Goal: Answer question/provide support

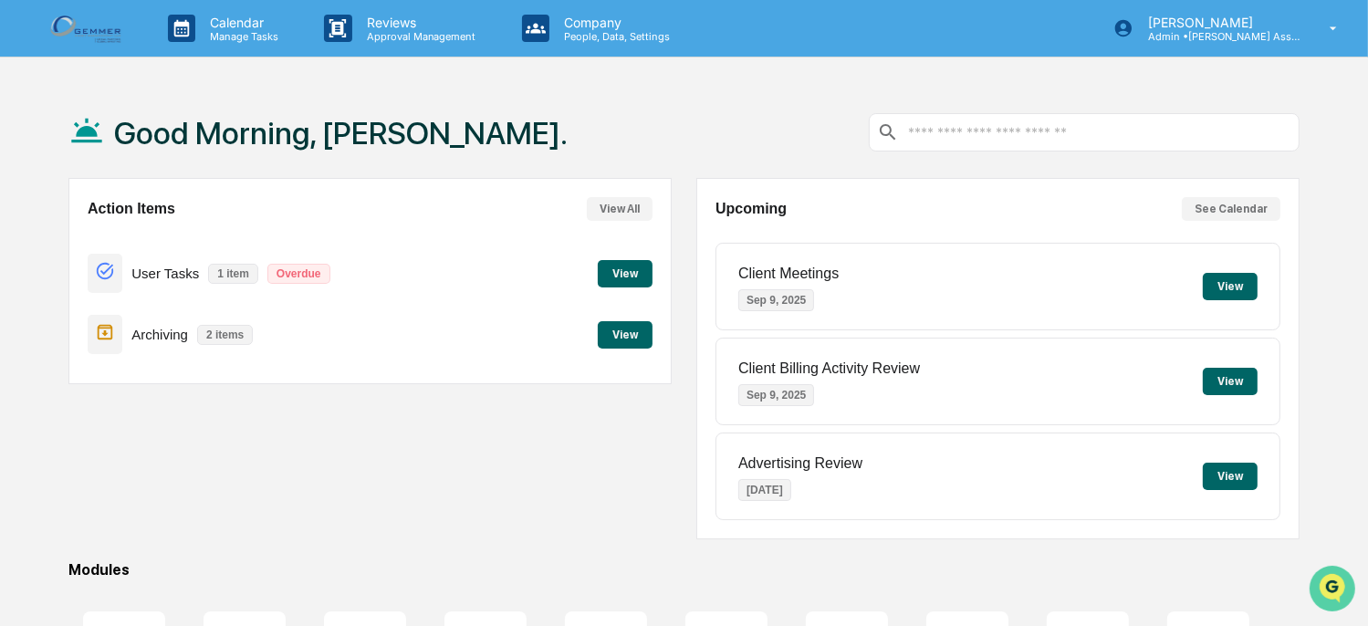
click at [1338, 590] on icon "Open customer support" at bounding box center [1332, 611] width 46 height 46
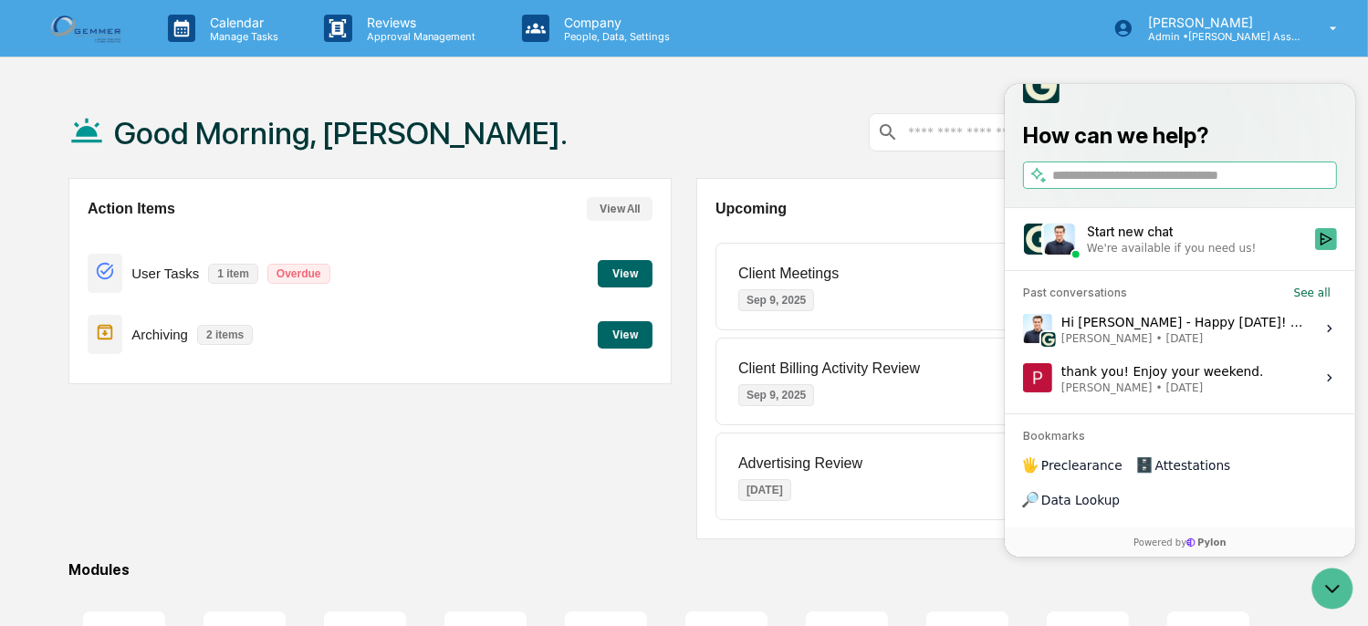
drag, startPoint x: 1167, startPoint y: 203, endPoint x: 1163, endPoint y: 193, distance: 11.0
click at [1167, 184] on input "search" at bounding box center [1192, 174] width 281 height 19
type input "*"
click at [1124, 345] on span "[PERSON_NAME]" at bounding box center [1106, 337] width 91 height 15
click at [1022, 329] on button "View issue" at bounding box center [1021, 328] width 1 height 1
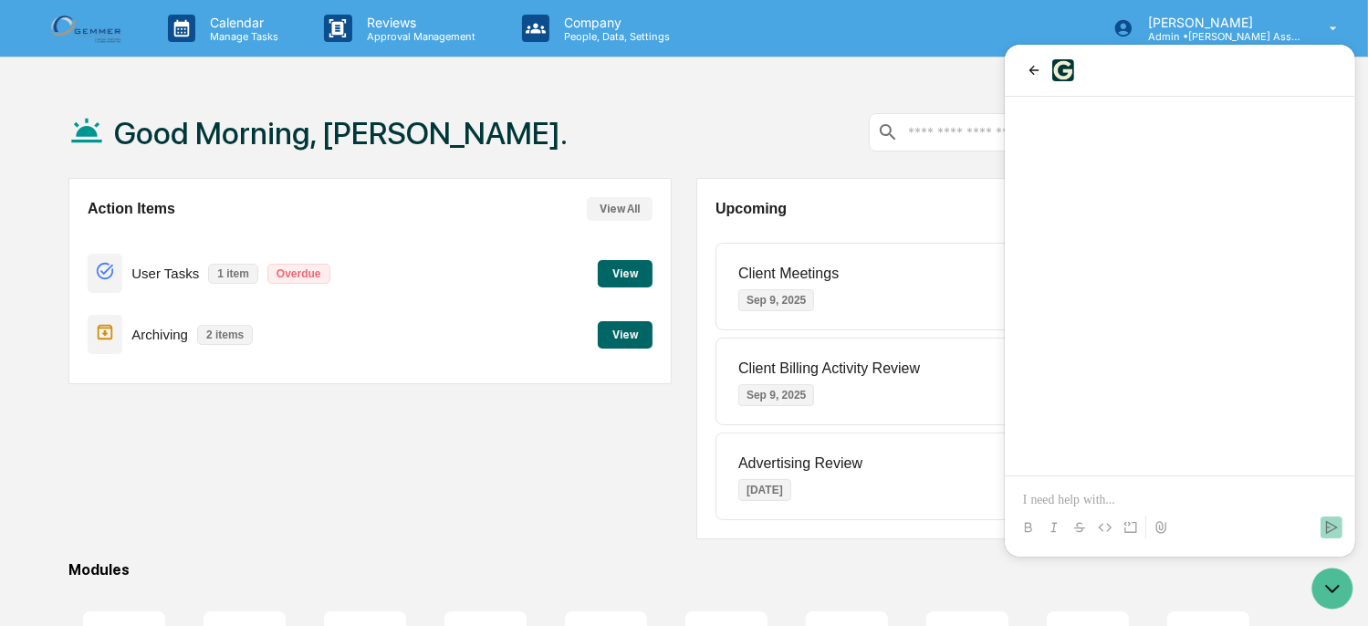
scroll to position [442, 0]
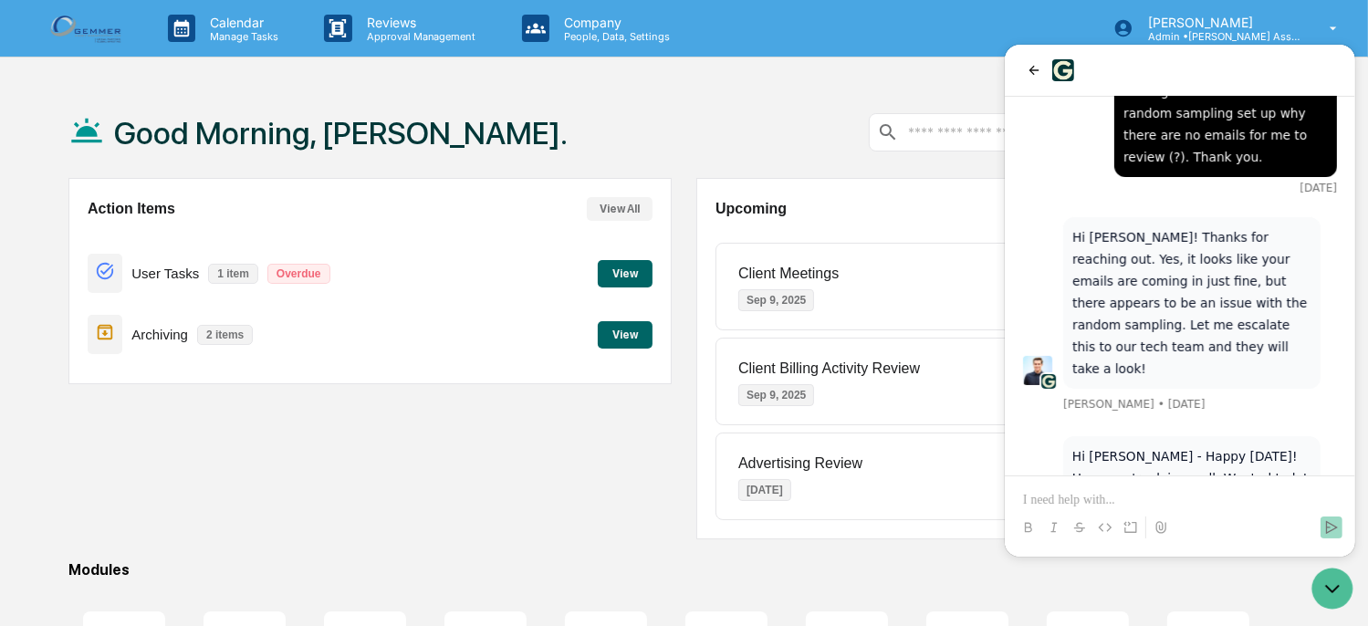
click at [1120, 491] on p at bounding box center [1179, 500] width 314 height 18
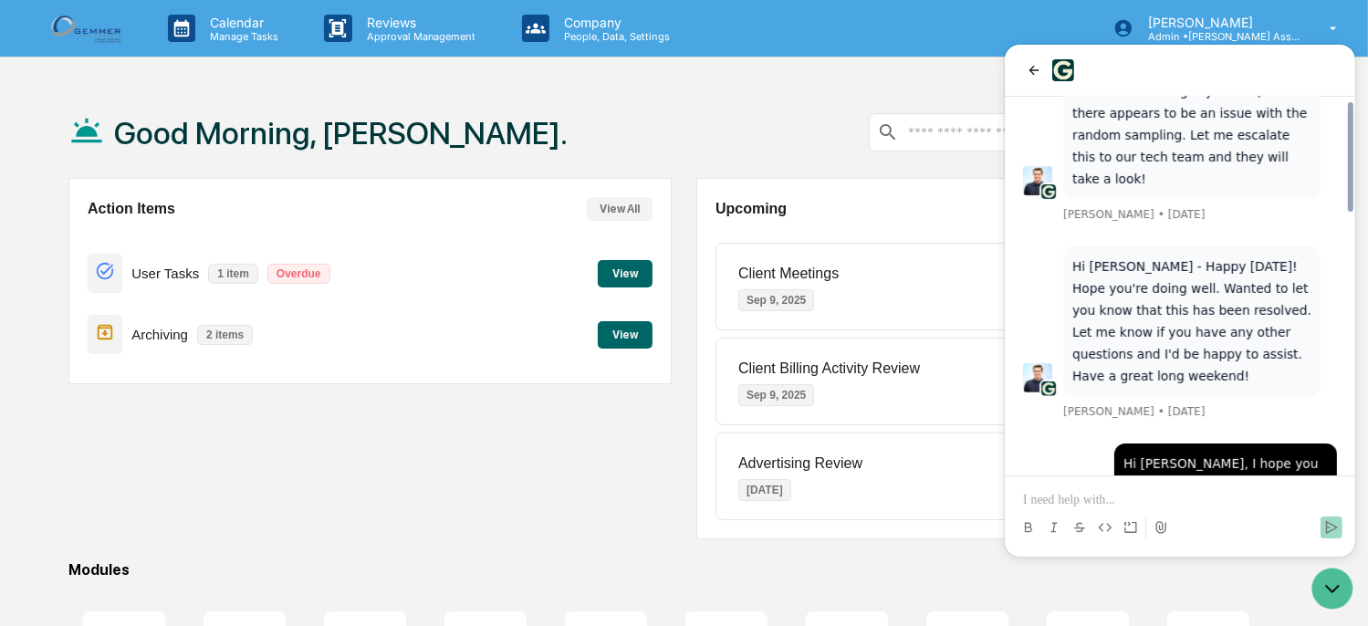
scroll to position [895, 0]
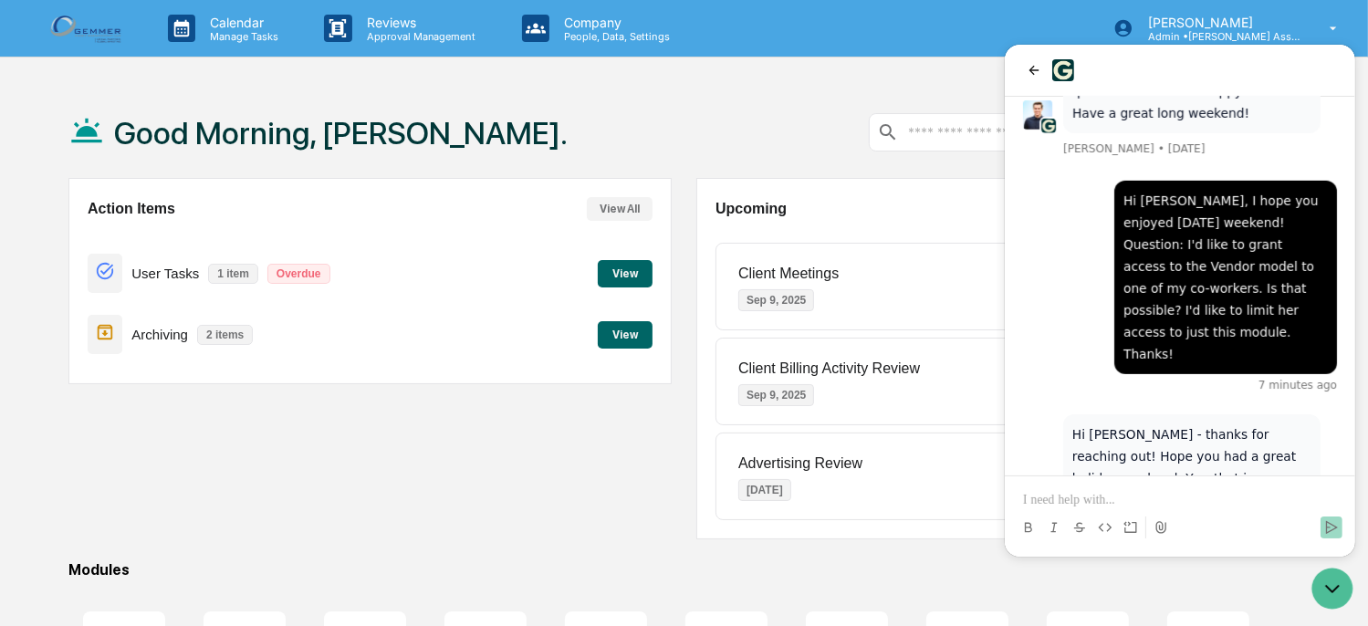
click at [1112, 488] on div at bounding box center [1179, 510] width 336 height 69
click at [1108, 502] on p at bounding box center [1179, 500] width 314 height 18
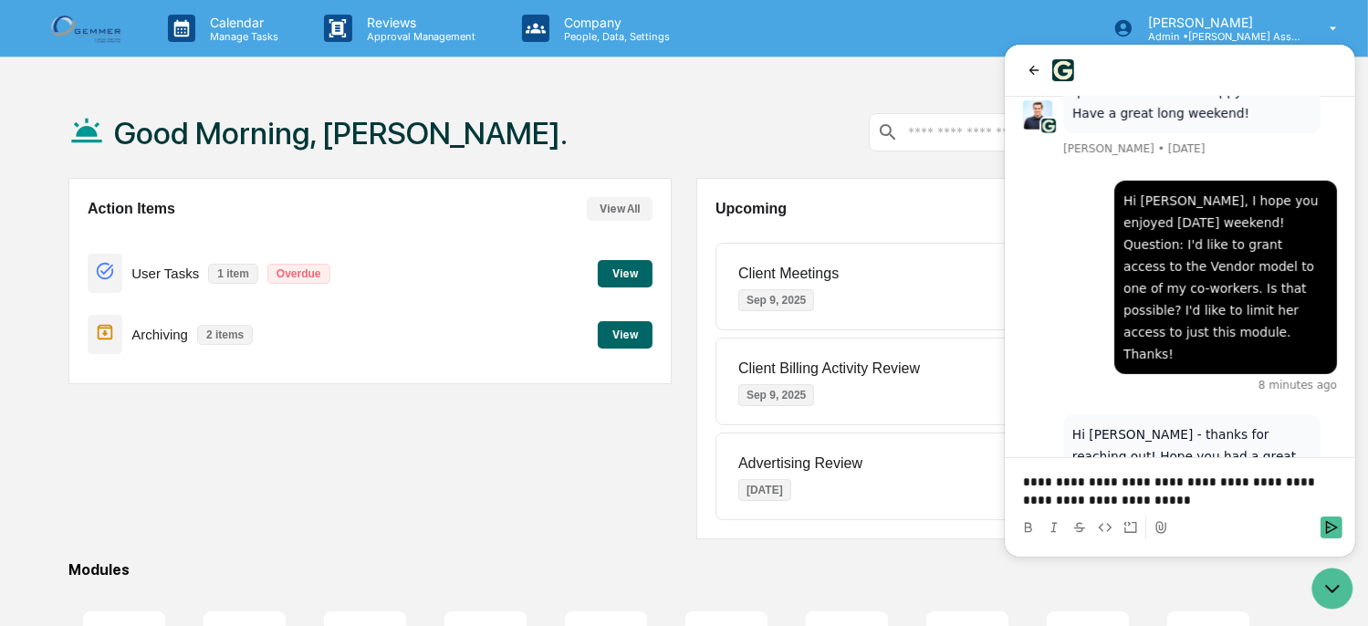
scroll to position [1019, 0]
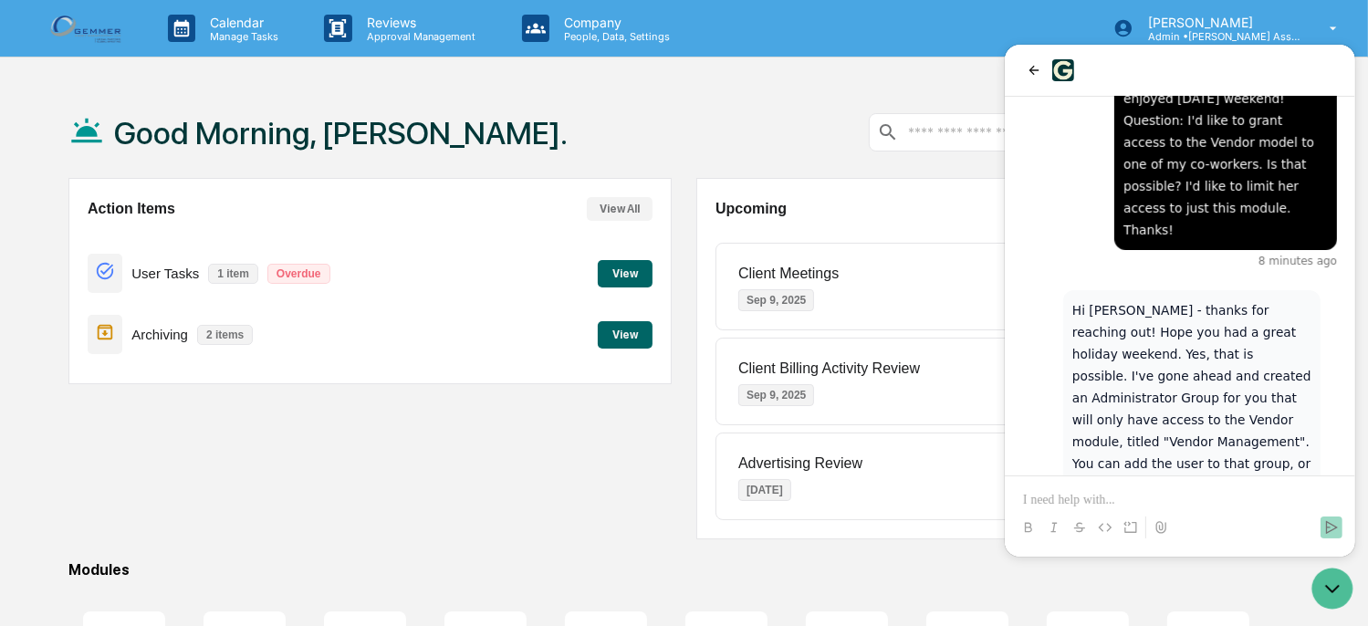
click at [1114, 493] on p at bounding box center [1179, 500] width 314 height 18
click at [1022, 502] on p "**********" at bounding box center [1179, 500] width 314 height 18
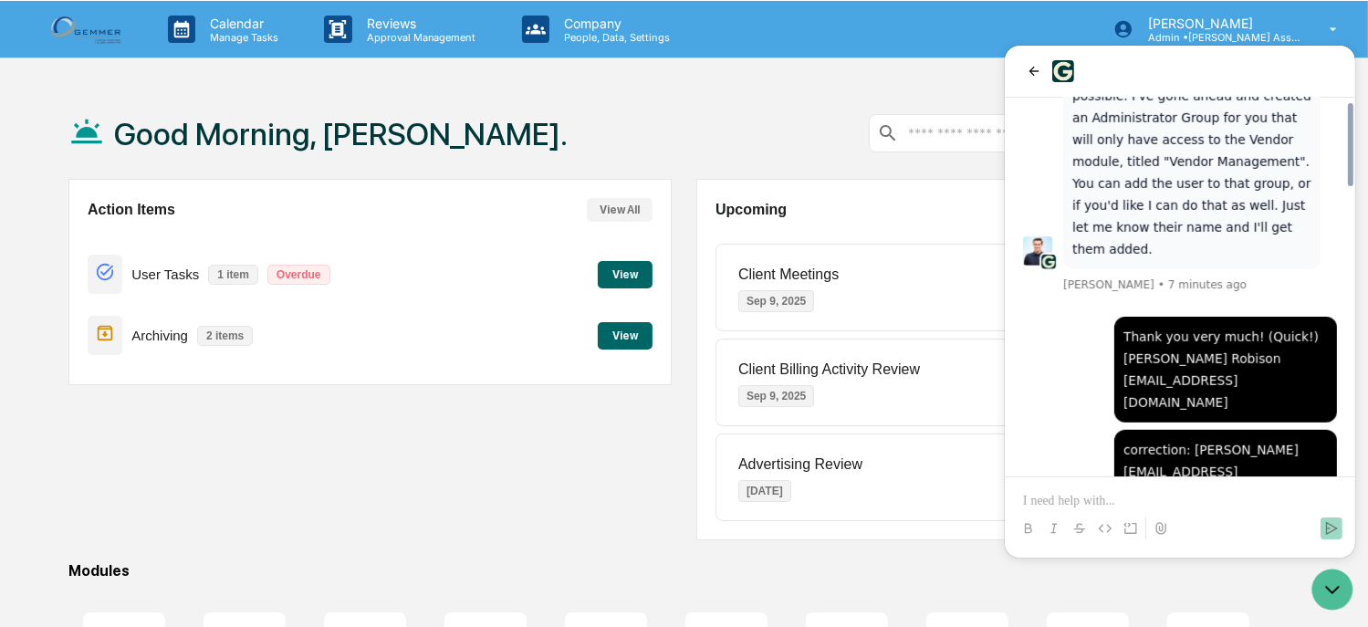
scroll to position [1329, 0]
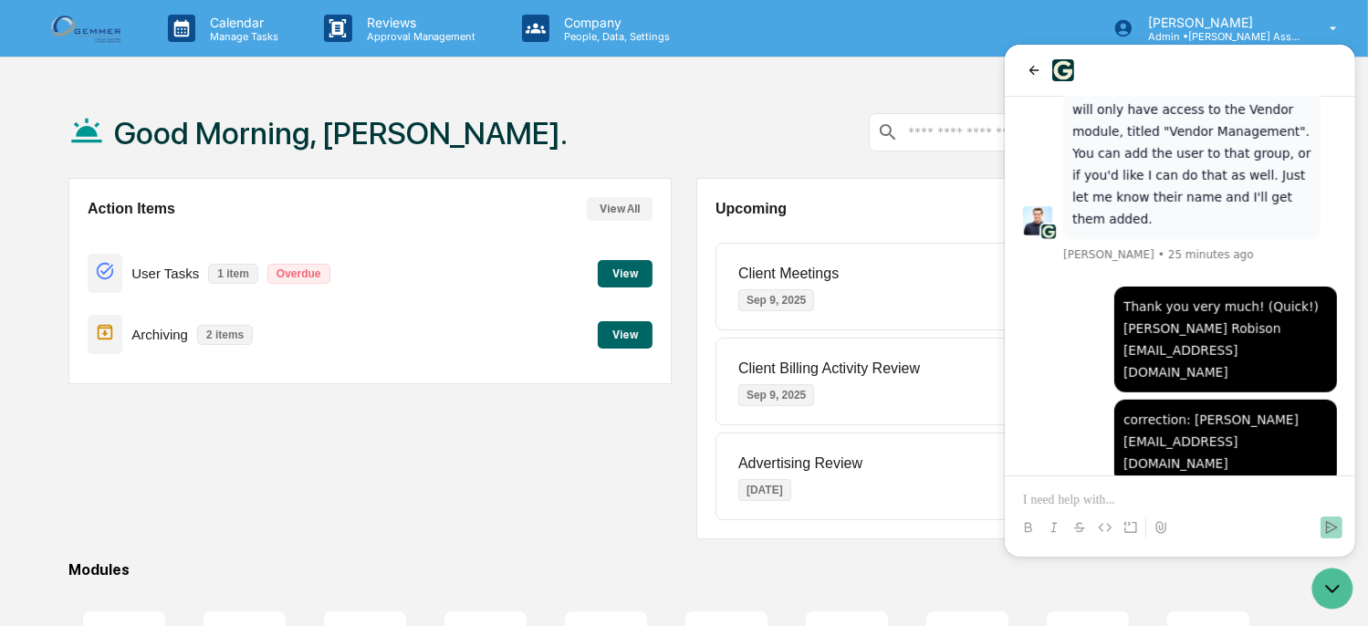
click at [620, 329] on button "View" at bounding box center [625, 334] width 55 height 27
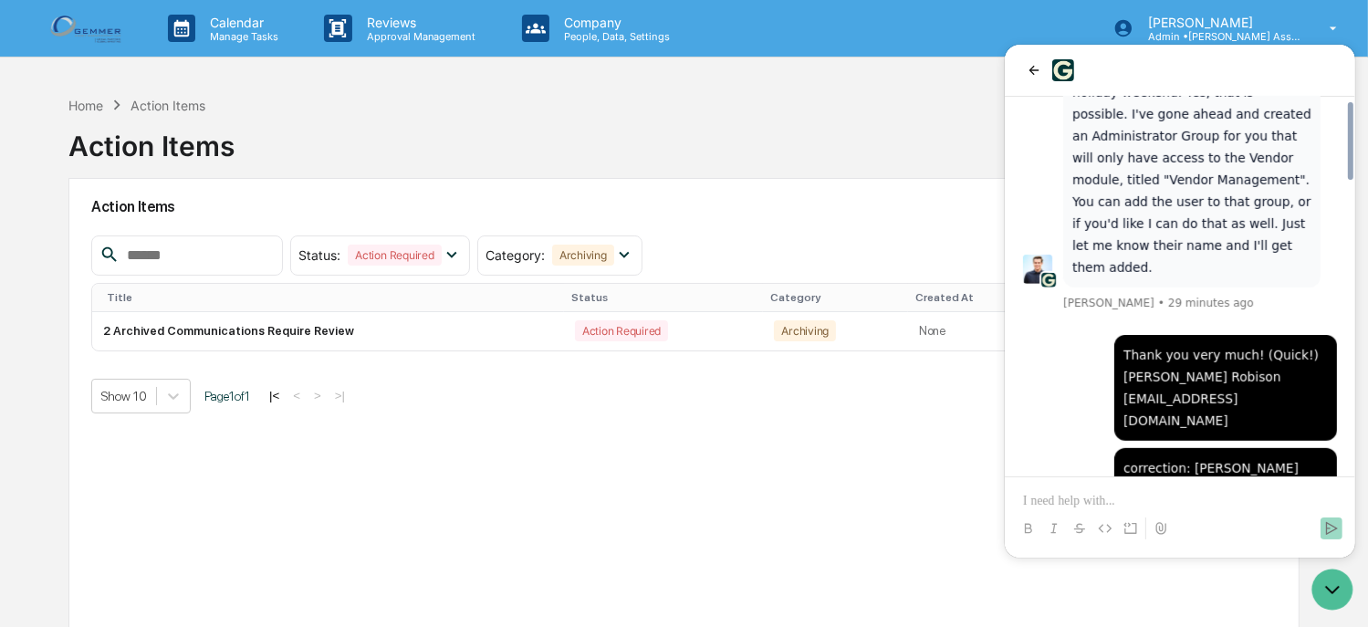
scroll to position [1329, 0]
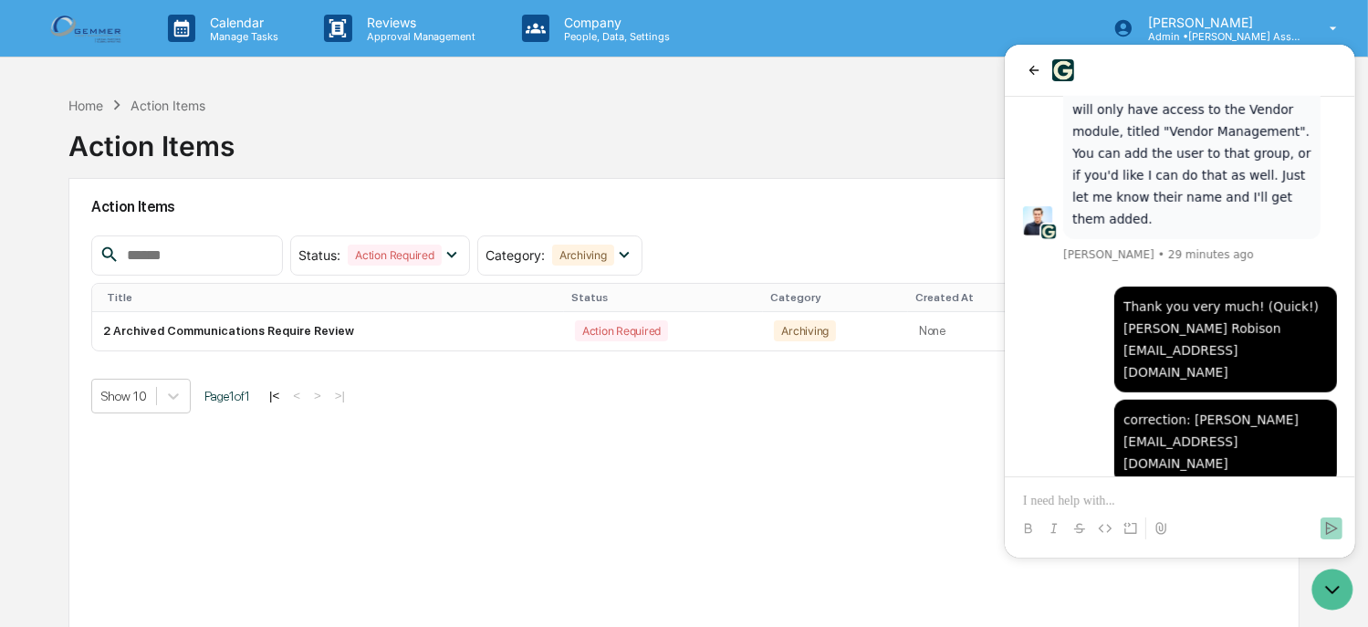
click at [1123, 500] on p at bounding box center [1179, 501] width 314 height 18
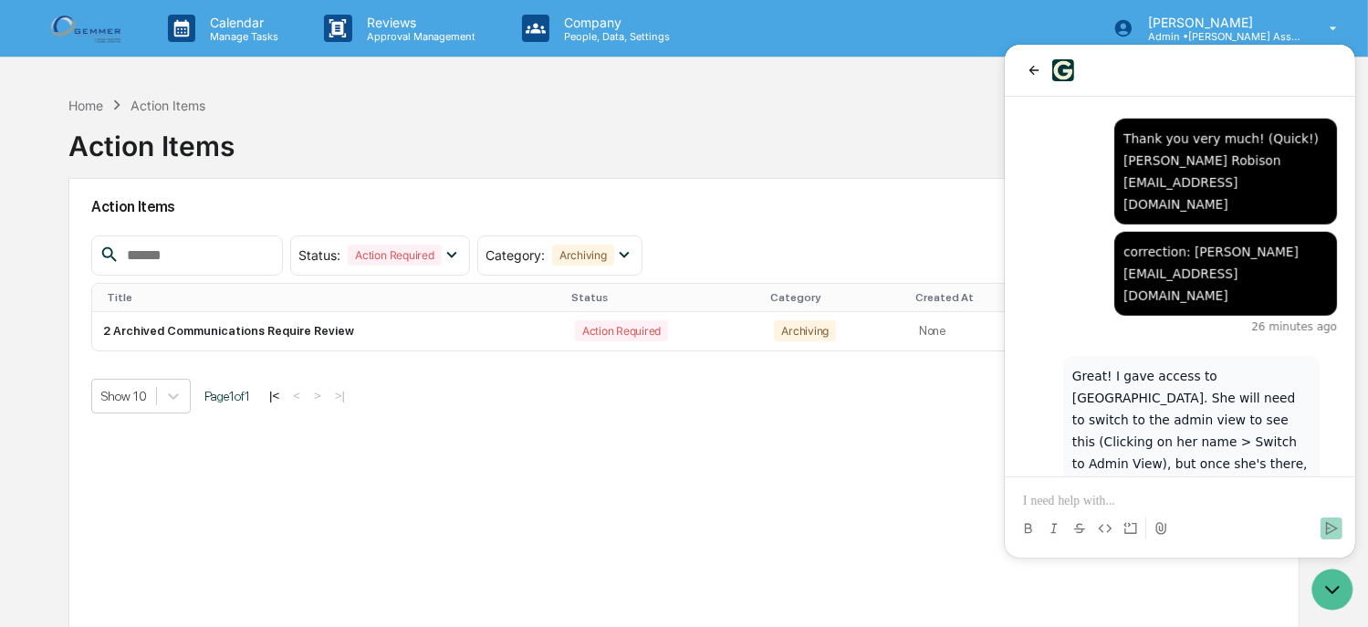
click at [1158, 365] on p "Great! I gave access to [GEOGRAPHIC_DATA]. She will need to switch to the admin…" at bounding box center [1191, 463] width 239 height 197
